Goal: Task Accomplishment & Management: Manage account settings

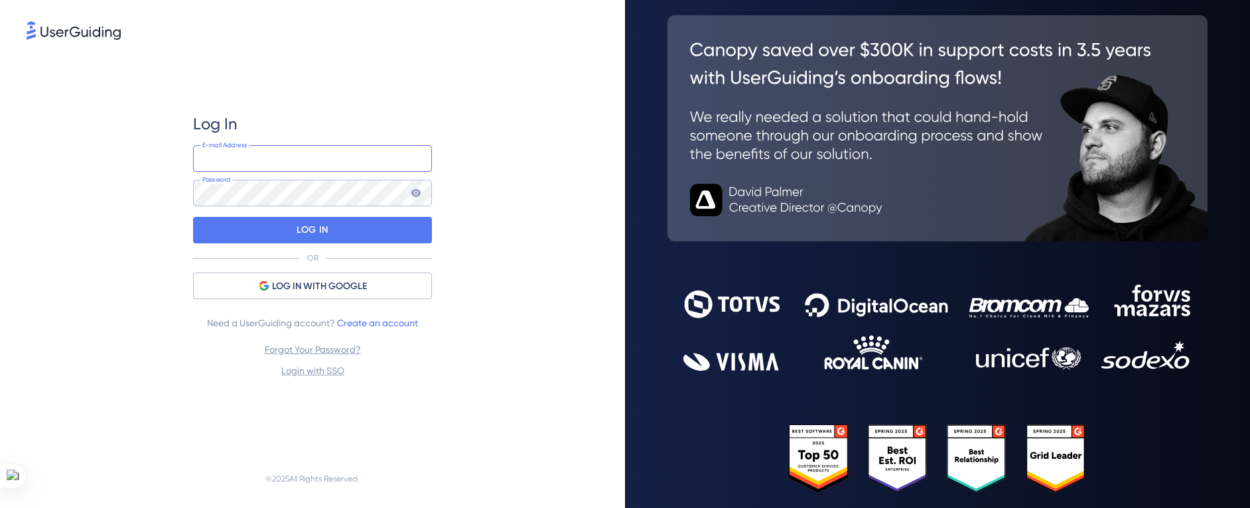
type input "[EMAIL_ADDRESS][DOMAIN_NAME]"
click at [323, 161] on input "[EMAIL_ADDRESS][DOMAIN_NAME]" at bounding box center [312, 158] width 239 height 27
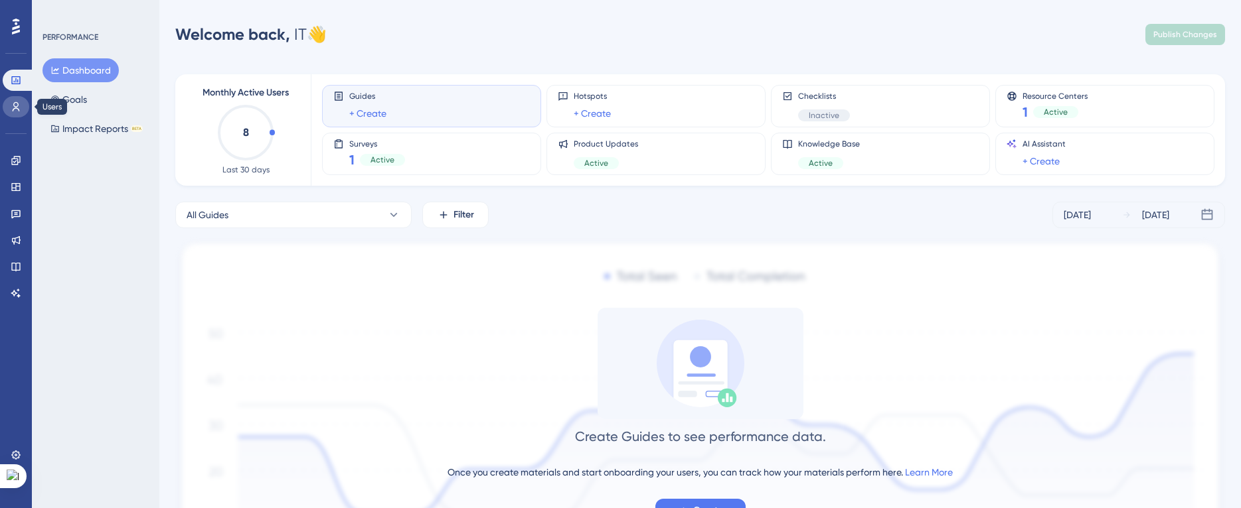
click at [23, 100] on link at bounding box center [16, 106] width 27 height 21
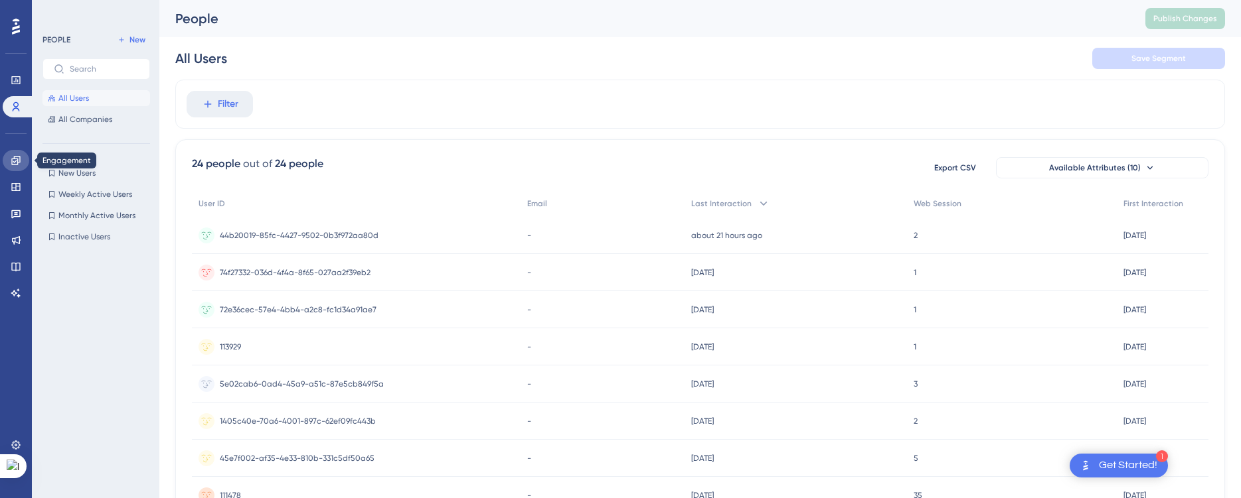
click at [21, 163] on icon at bounding box center [16, 160] width 11 height 11
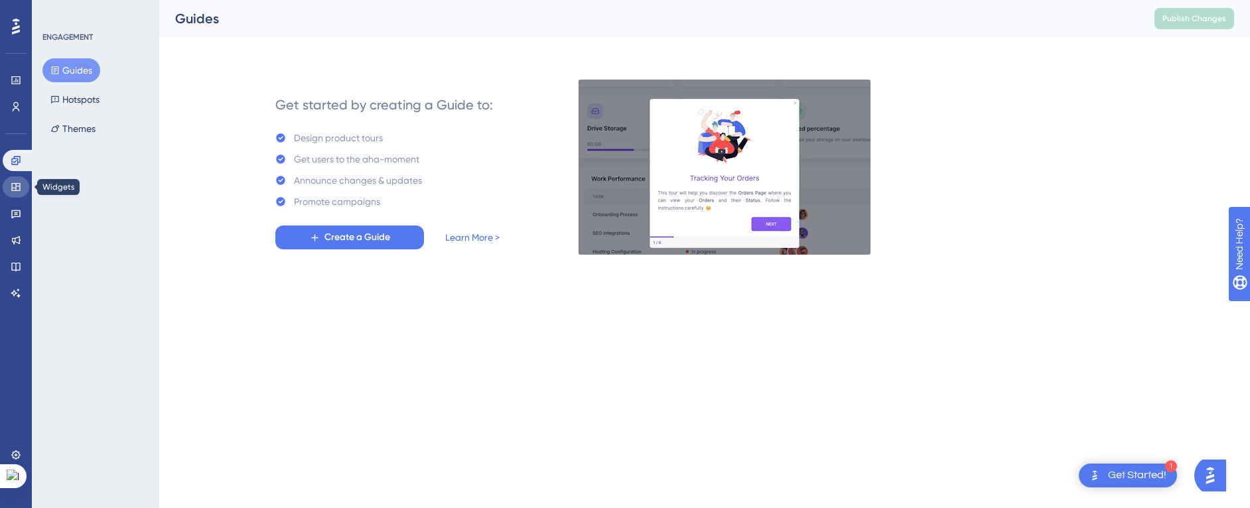
click at [21, 184] on icon at bounding box center [16, 187] width 11 height 11
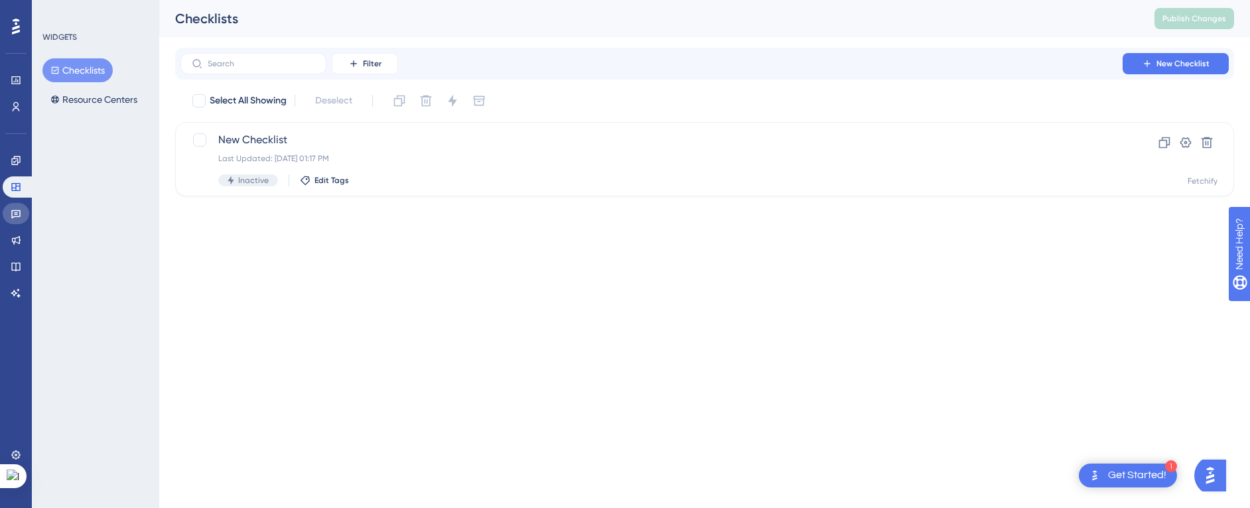
click at [20, 204] on link at bounding box center [16, 213] width 27 height 21
click at [15, 228] on div "Engagement Widgets Feedback Product Updates Knowledge Base AI Assistant" at bounding box center [16, 227] width 27 height 154
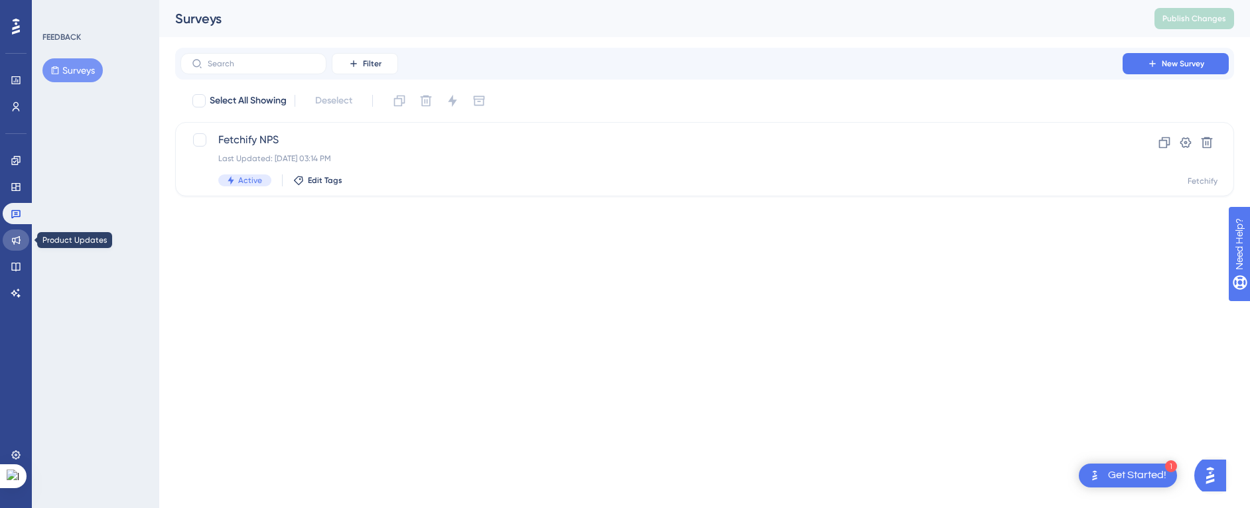
click at [15, 242] on icon at bounding box center [16, 240] width 11 height 11
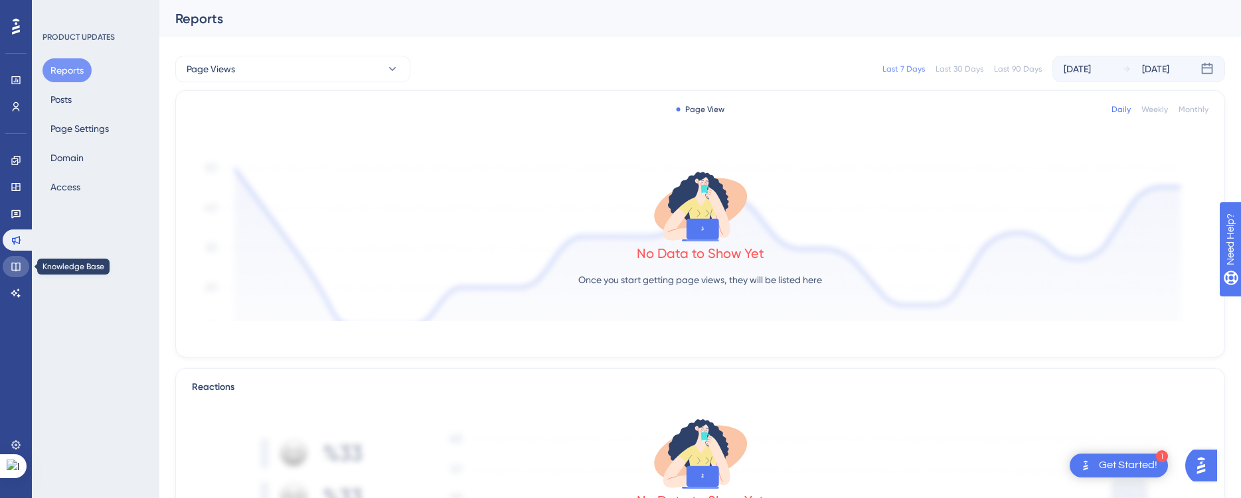
click at [13, 256] on link at bounding box center [16, 266] width 27 height 21
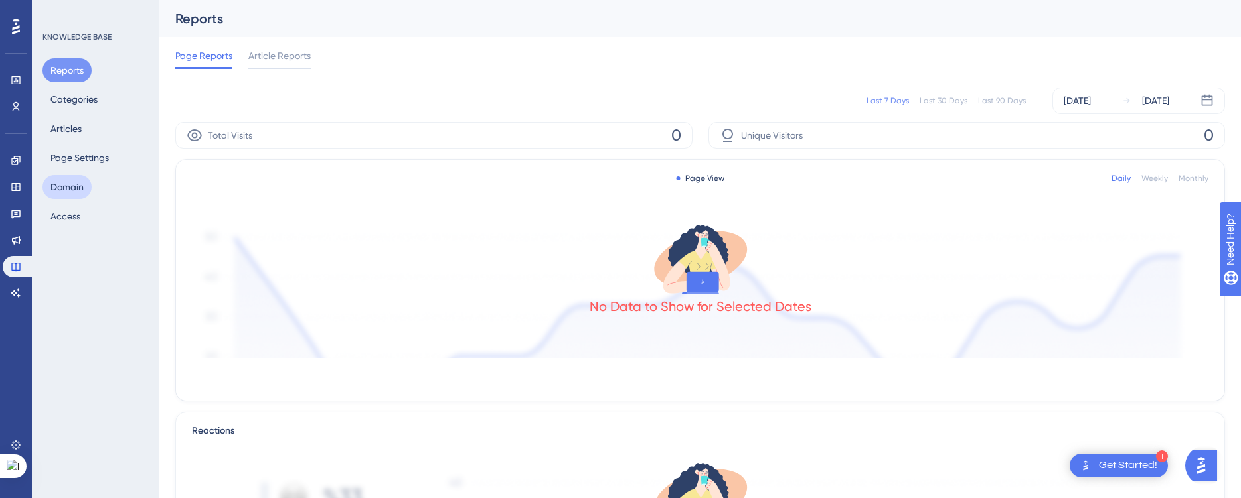
click at [86, 176] on button "Domain" at bounding box center [66, 187] width 49 height 24
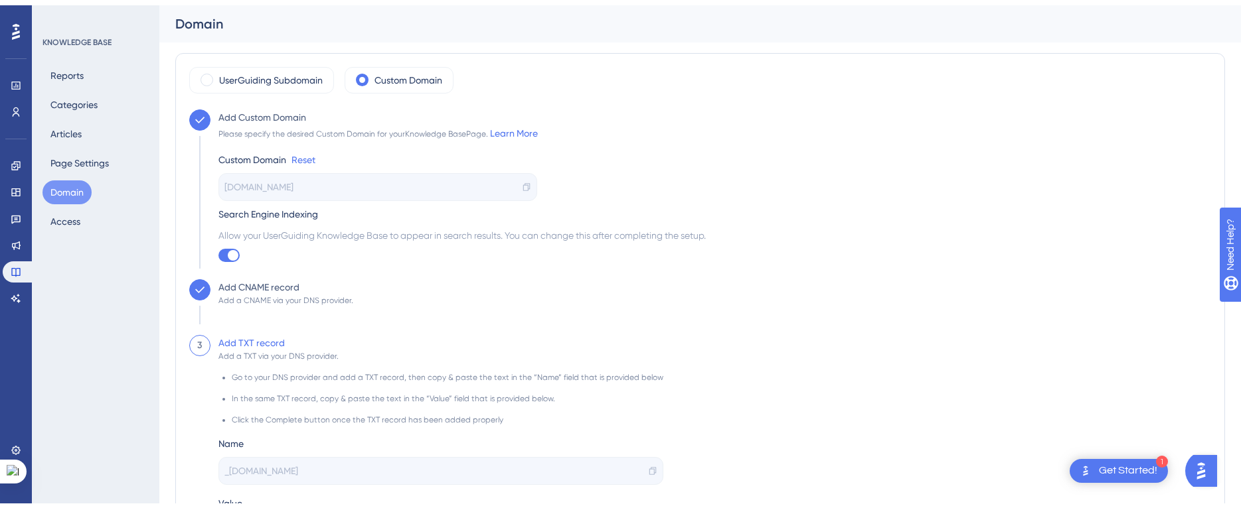
scroll to position [133, 0]
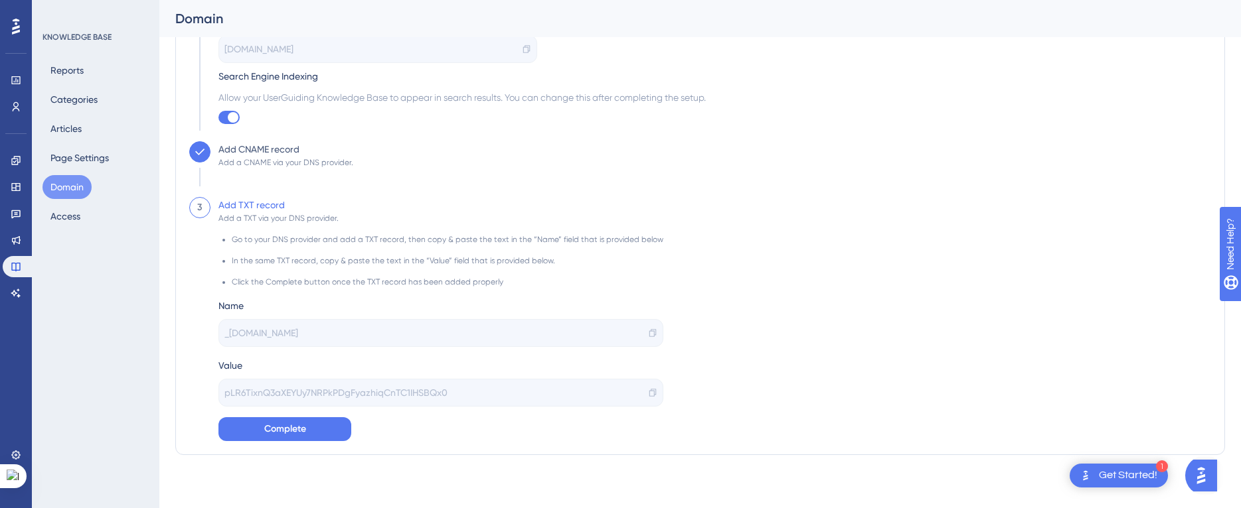
click at [393, 329] on div "_[DOMAIN_NAME]" at bounding box center [440, 333] width 445 height 28
drag, startPoint x: 392, startPoint y: 335, endPoint x: 280, endPoint y: 338, distance: 112.2
click at [279, 338] on div "_[DOMAIN_NAME]" at bounding box center [440, 333] width 445 height 28
click at [648, 333] on icon at bounding box center [652, 333] width 9 height 9
click at [648, 395] on div "pLR6TixnQ3aXEYUy7NRPkPDgFyazhiqCnTC1IHSBQx0" at bounding box center [440, 393] width 445 height 28
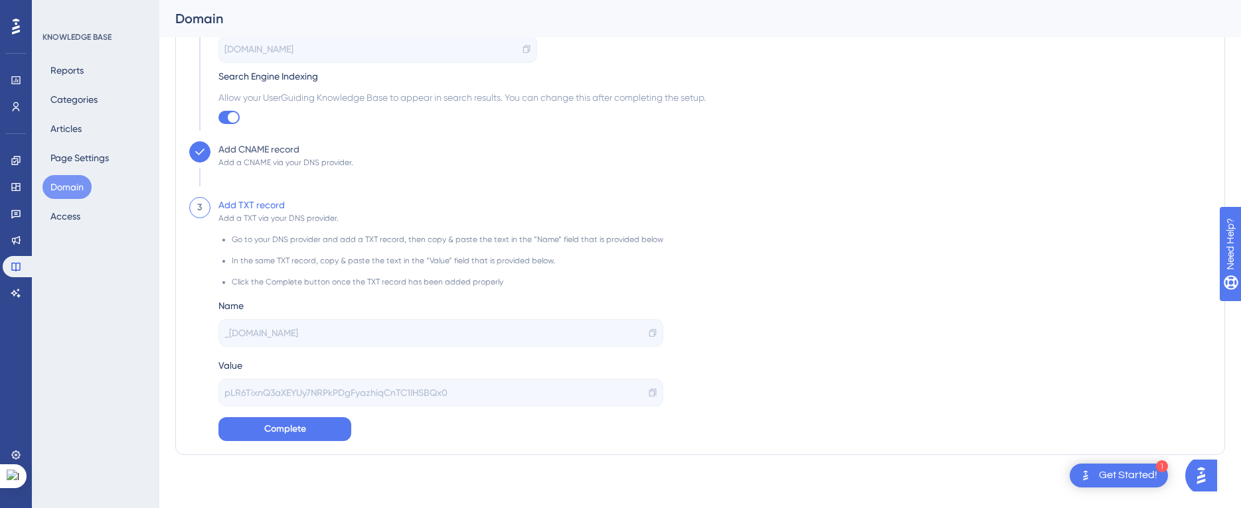
click at [648, 396] on icon at bounding box center [652, 392] width 9 height 9
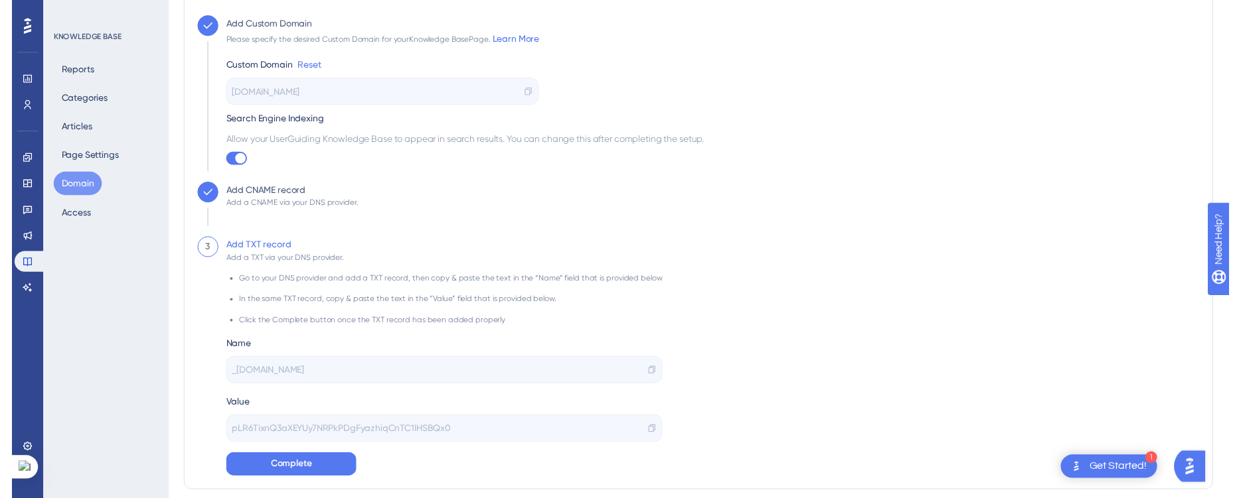
scroll to position [0, 0]
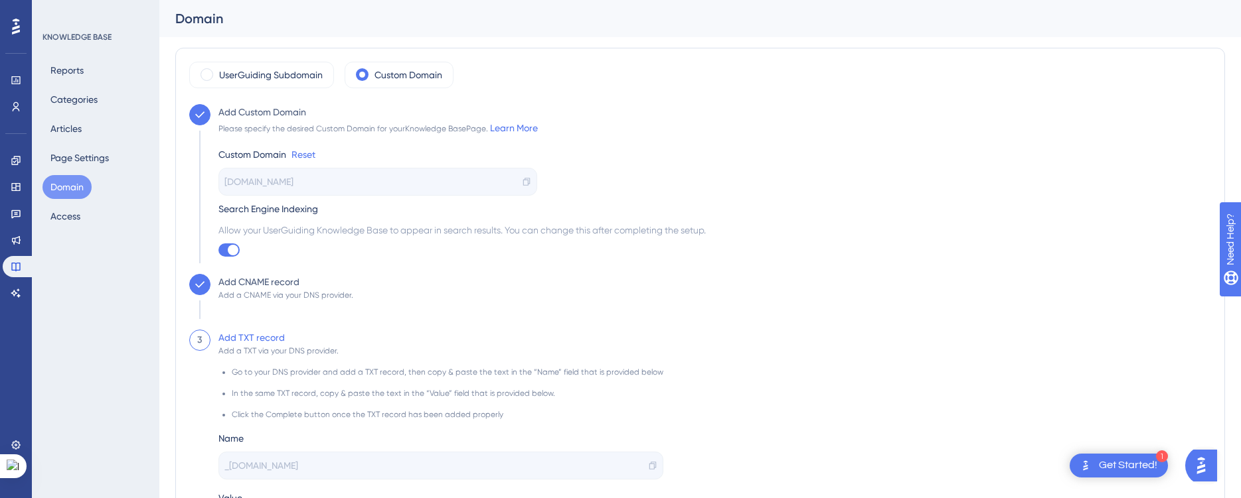
click at [204, 286] on icon at bounding box center [199, 284] width 13 height 13
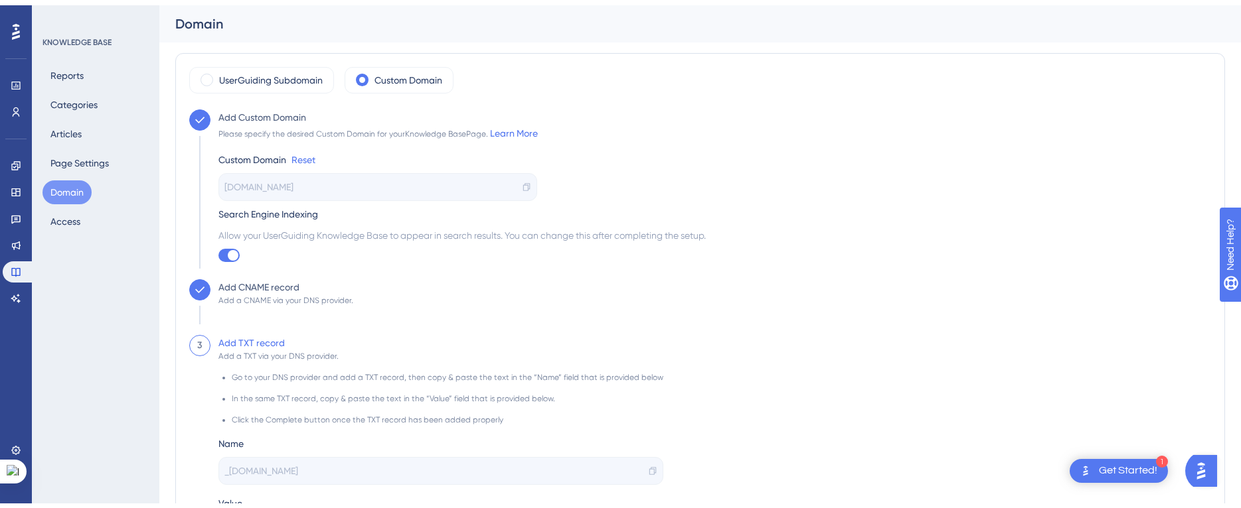
scroll to position [133, 0]
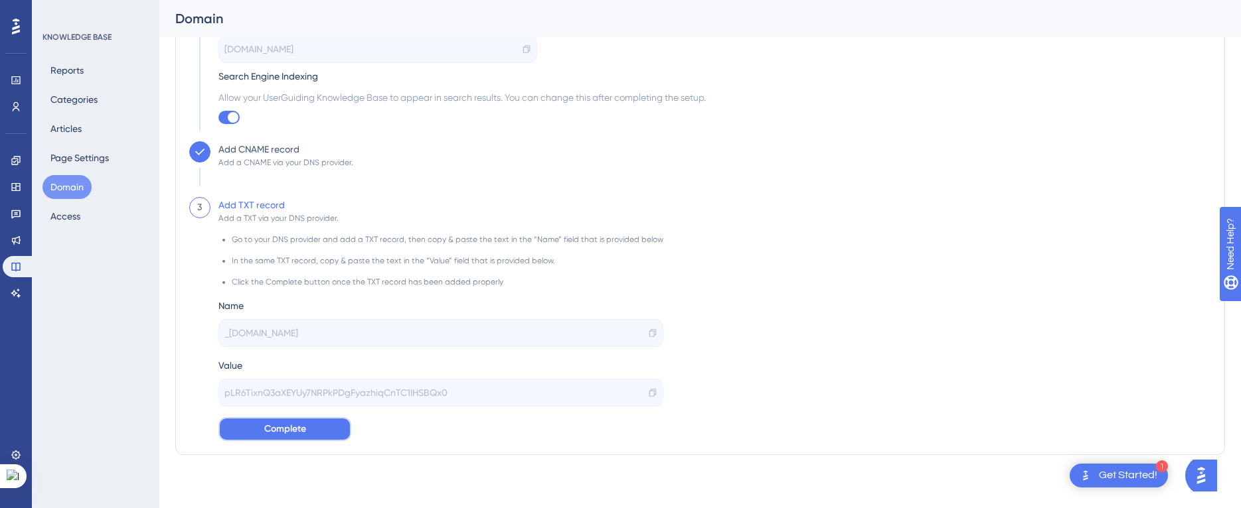
click at [321, 429] on button "Complete" at bounding box center [284, 429] width 133 height 24
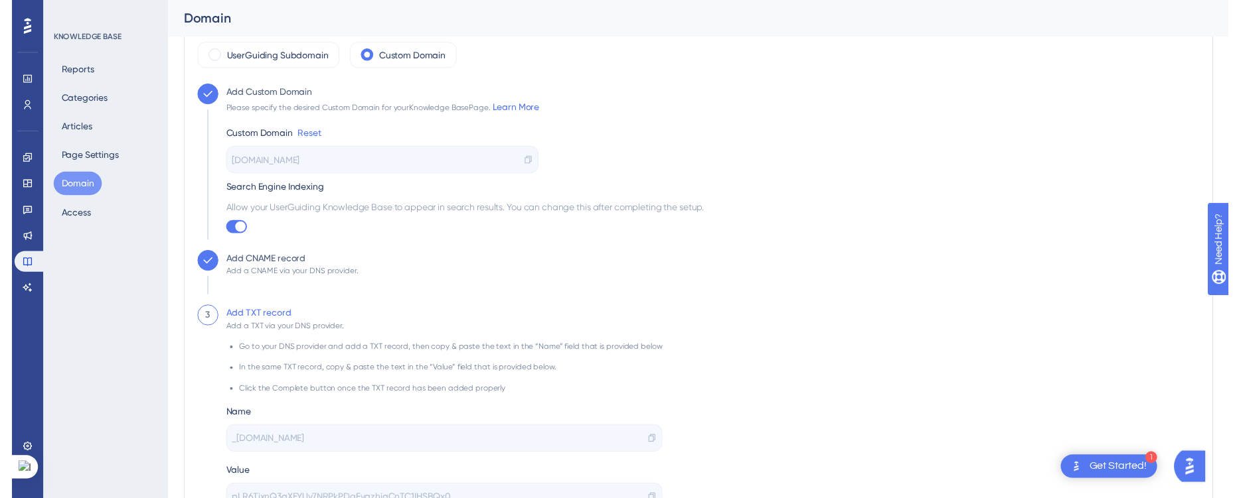
scroll to position [0, 0]
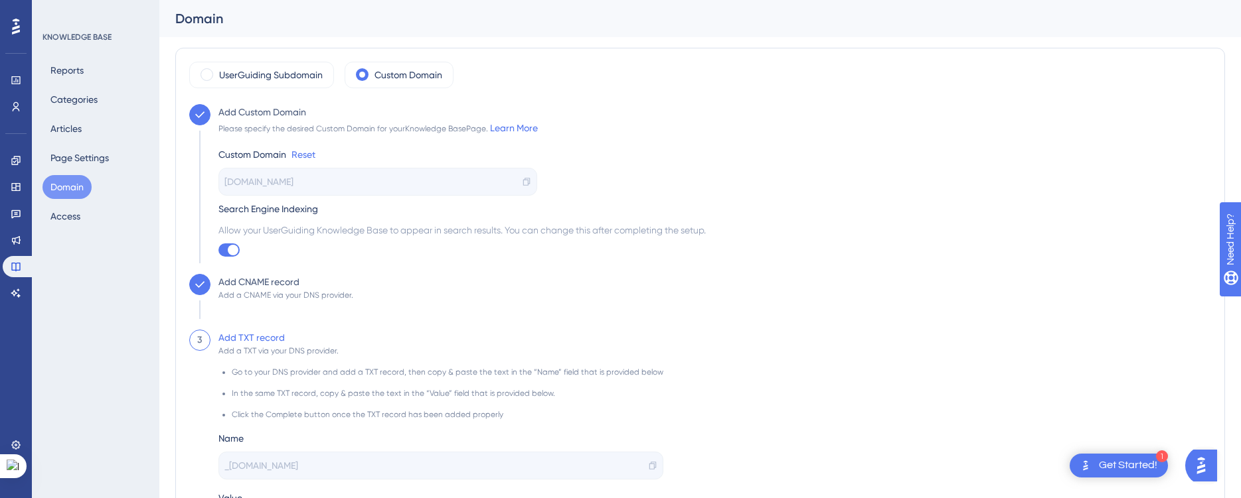
click at [241, 290] on div "Add a CNAME via your DNS provider." at bounding box center [285, 295] width 135 height 11
click at [213, 294] on div "Add CNAME record Add a CNAME via your DNS provider." at bounding box center [281, 302] width 143 height 56
click at [206, 292] on div at bounding box center [199, 284] width 21 height 21
click at [198, 278] on icon at bounding box center [199, 284] width 13 height 13
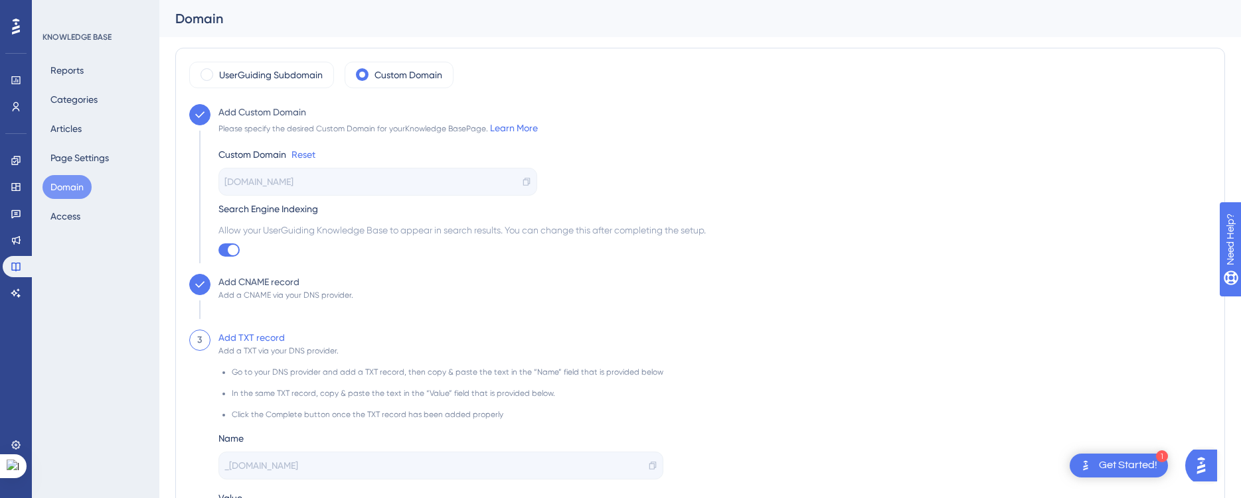
click at [228, 294] on div "Add a CNAME via your DNS provider." at bounding box center [285, 295] width 135 height 11
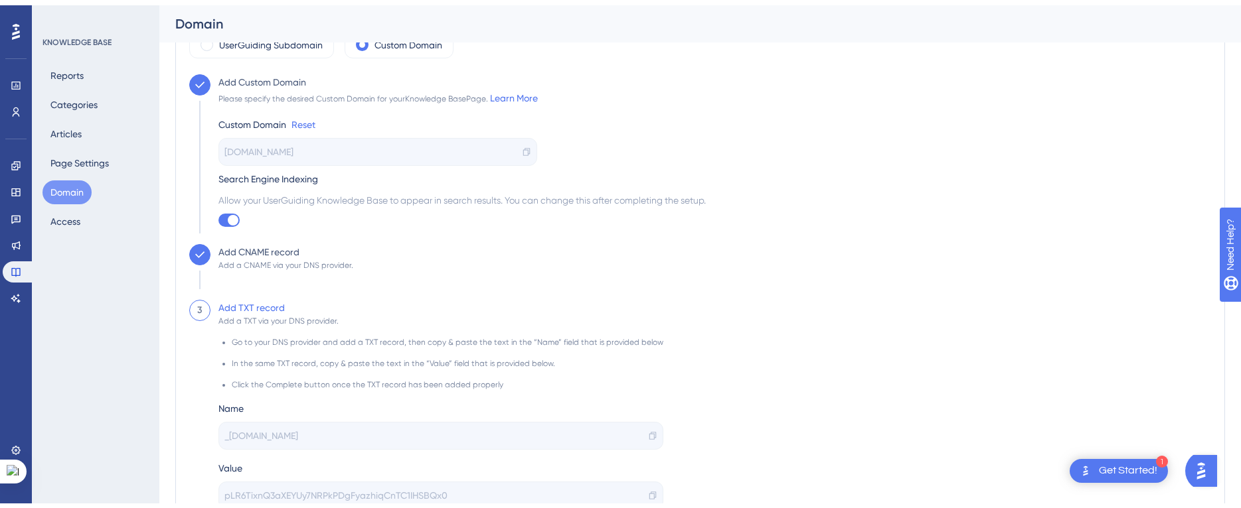
scroll to position [187, 0]
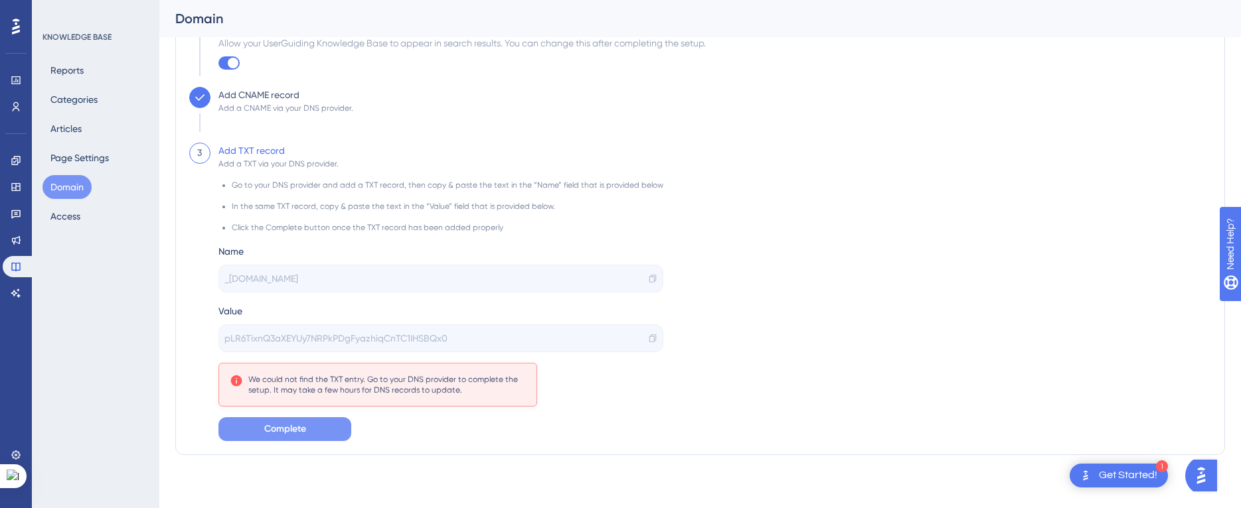
click at [288, 431] on span "Complete" at bounding box center [285, 429] width 42 height 16
